Goal: Task Accomplishment & Management: Manage account settings

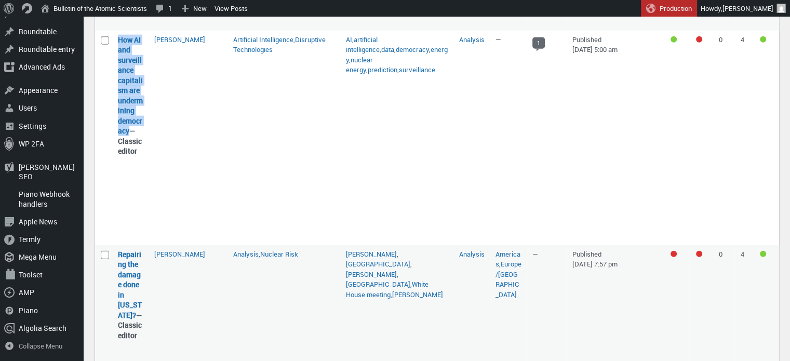
scroll to position [2498, 0]
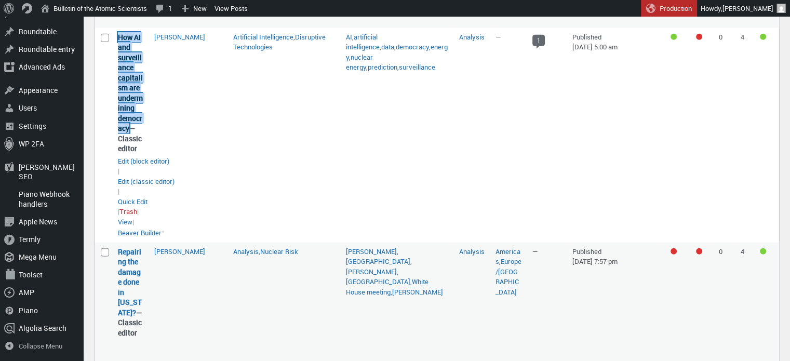
click at [124, 56] on link "How AI and surveillance capitalism are undermining democracy" at bounding box center [130, 82] width 25 height 101
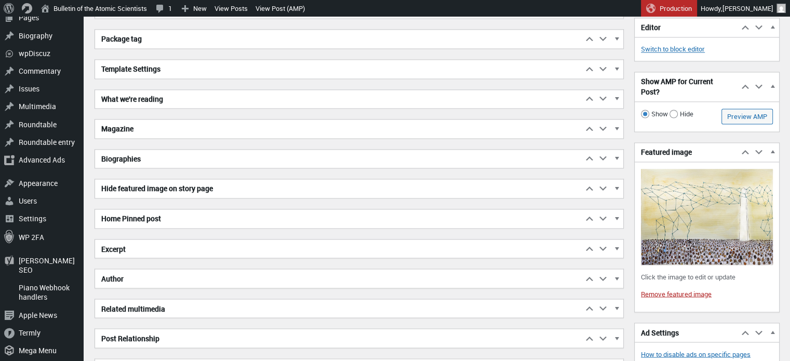
scroll to position [1735, 0]
click at [215, 250] on h2 "Excerpt" at bounding box center [338, 249] width 487 height 19
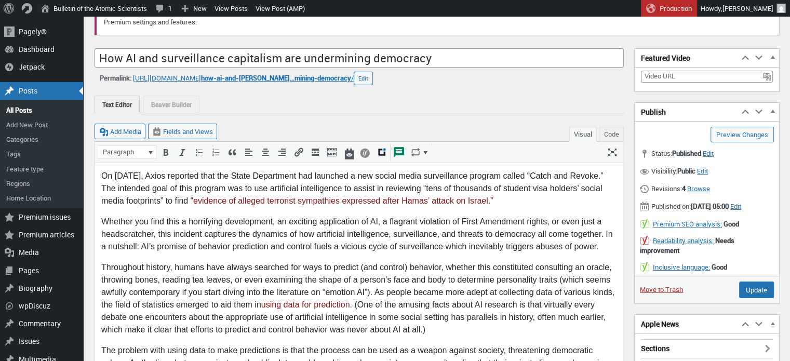
scroll to position [0, 0]
